Goal: Find specific page/section: Find specific page/section

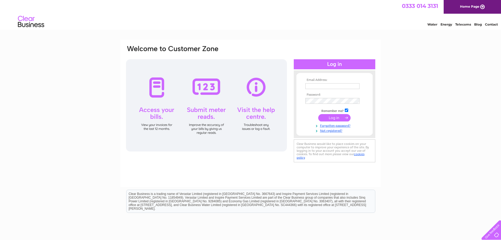
type input "accounts@brownandbright.co.uk"
click at [343, 120] on input "submit" at bounding box center [334, 117] width 32 height 7
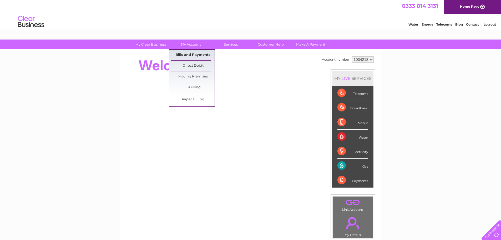
click at [187, 53] on link "Bills and Payments" at bounding box center [192, 55] width 43 height 11
click at [190, 56] on link "Bills and Payments" at bounding box center [192, 55] width 43 height 11
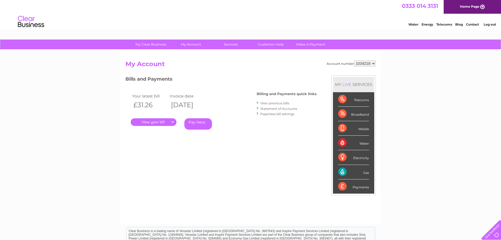
click at [162, 122] on link "." at bounding box center [154, 122] width 46 height 8
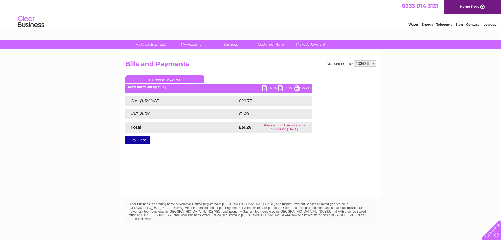
click at [268, 90] on link "PDF" at bounding box center [270, 89] width 16 height 8
